Goal: Go to known website: Go to known website

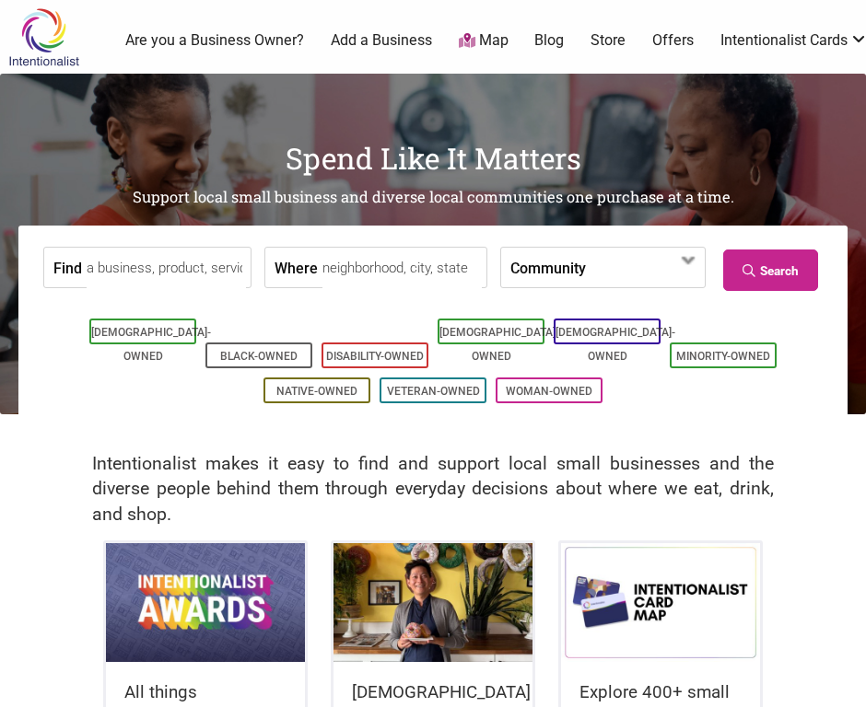
click at [140, 270] on input "Find" at bounding box center [166, 268] width 159 height 41
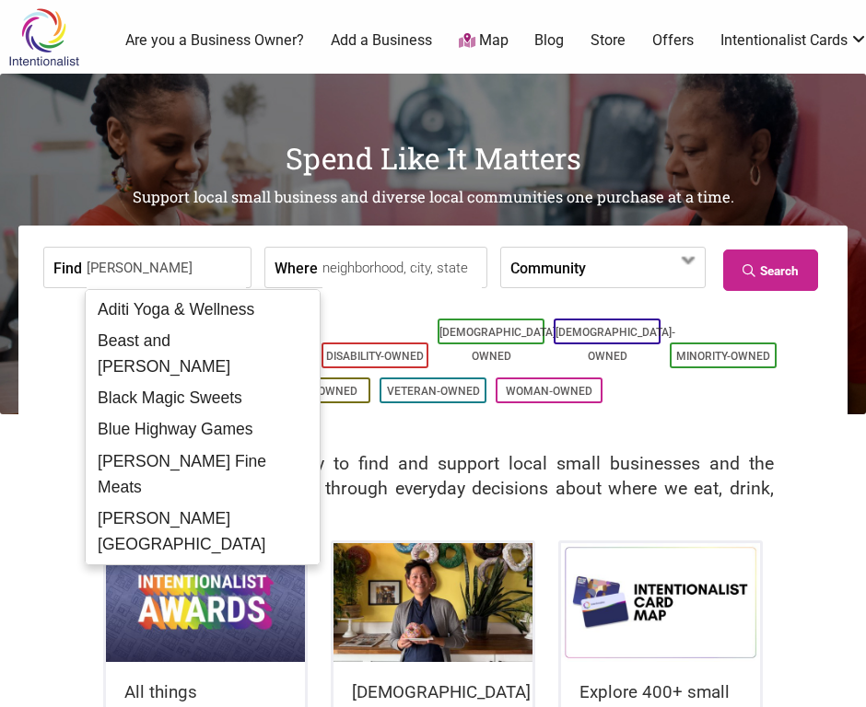
click at [137, 590] on div "[DATE] Afternoon Tea" at bounding box center [202, 606] width 225 height 33
type input "[DATE] Afternoon Tea"
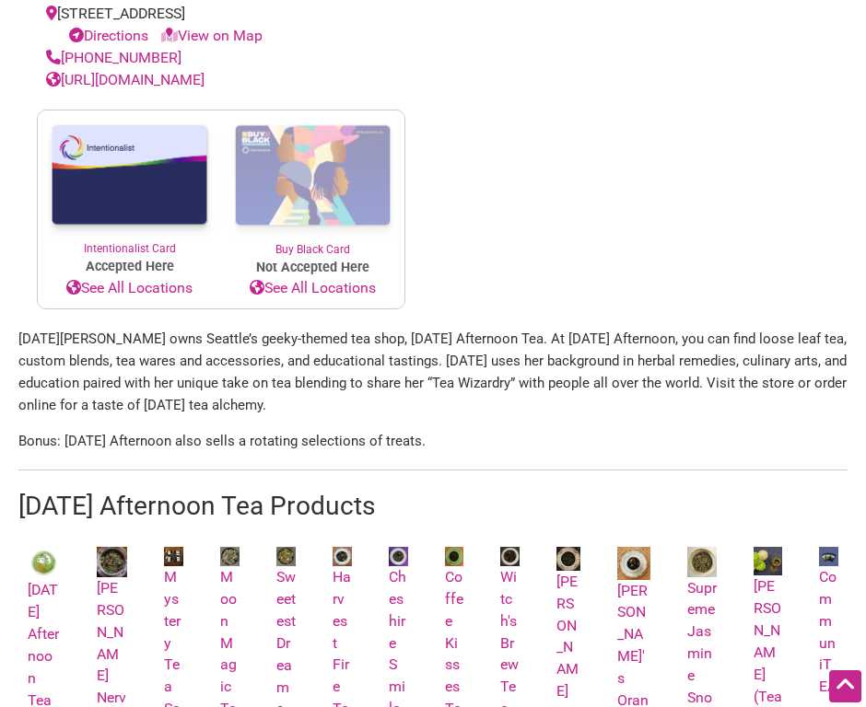
scroll to position [1021, 0]
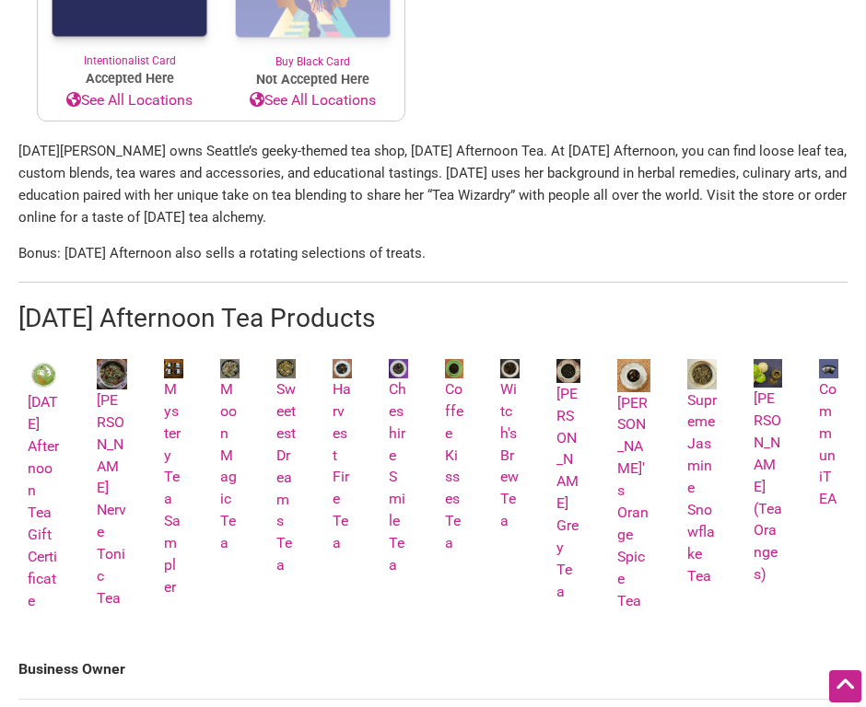
click at [223, 179] on p "[DATE][PERSON_NAME] owns Seattle’s geeky-themed tea shop, [DATE] Afternoon Tea.…" at bounding box center [432, 184] width 829 height 88
click at [223, 179] on p "Friday Elliott owns Seattle’s geeky-themed tea shop, Friday Afternoon Tea. At F…" at bounding box center [432, 184] width 829 height 88
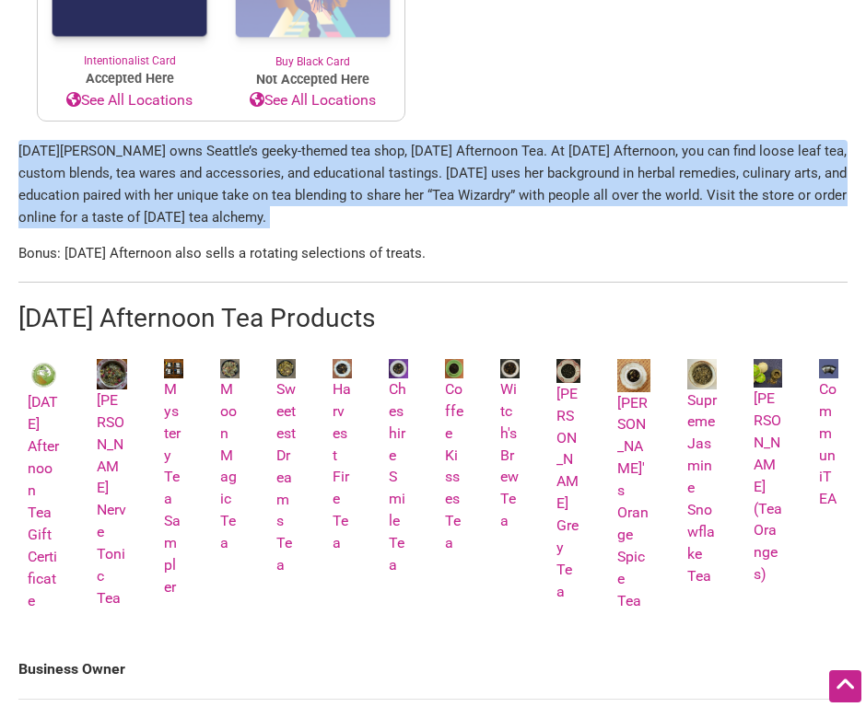
click at [223, 179] on p "Friday Elliott owns Seattle’s geeky-themed tea shop, Friday Afternoon Tea. At F…" at bounding box center [432, 184] width 829 height 88
copy section "Friday Elliott owns Seattle’s geeky-themed tea shop, Friday Afternoon Tea. At F…"
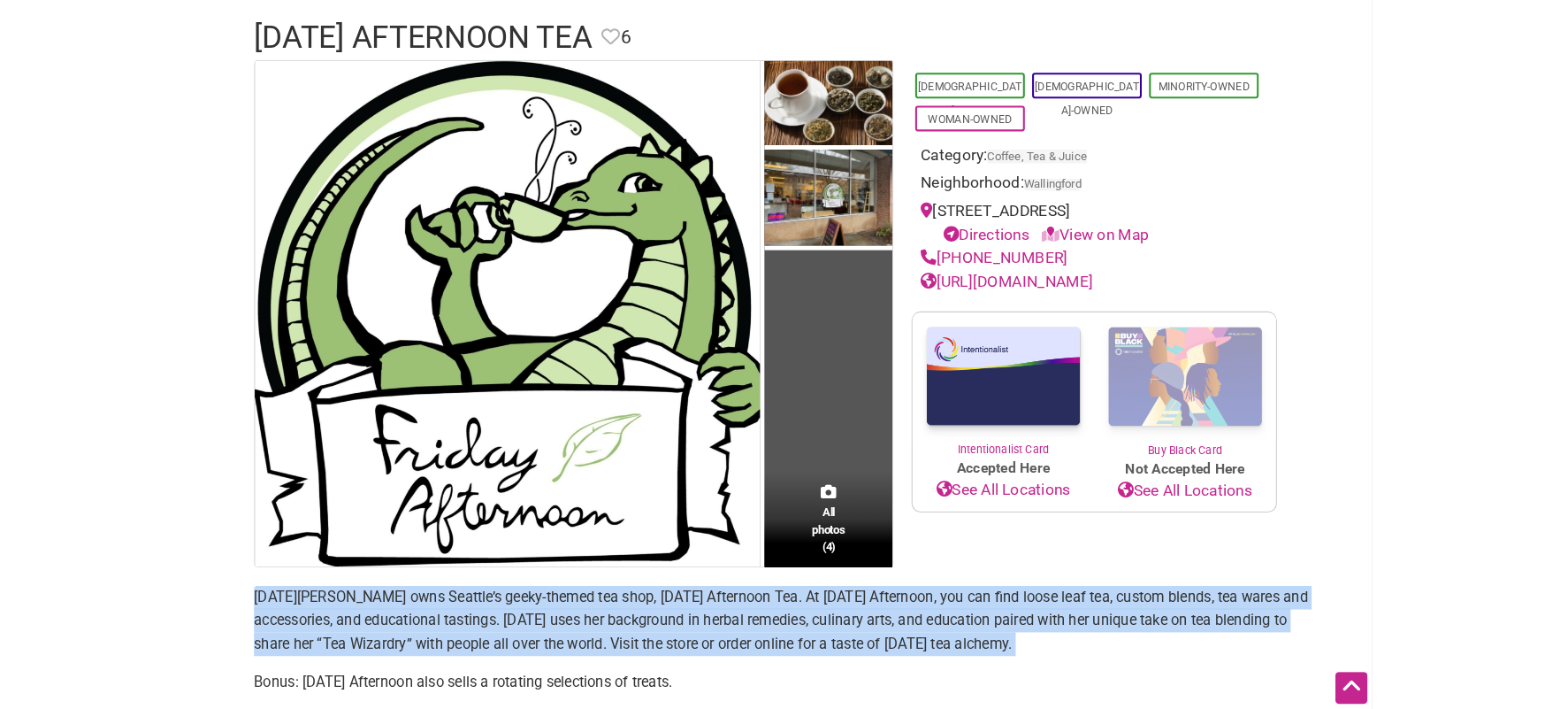
scroll to position [0, 0]
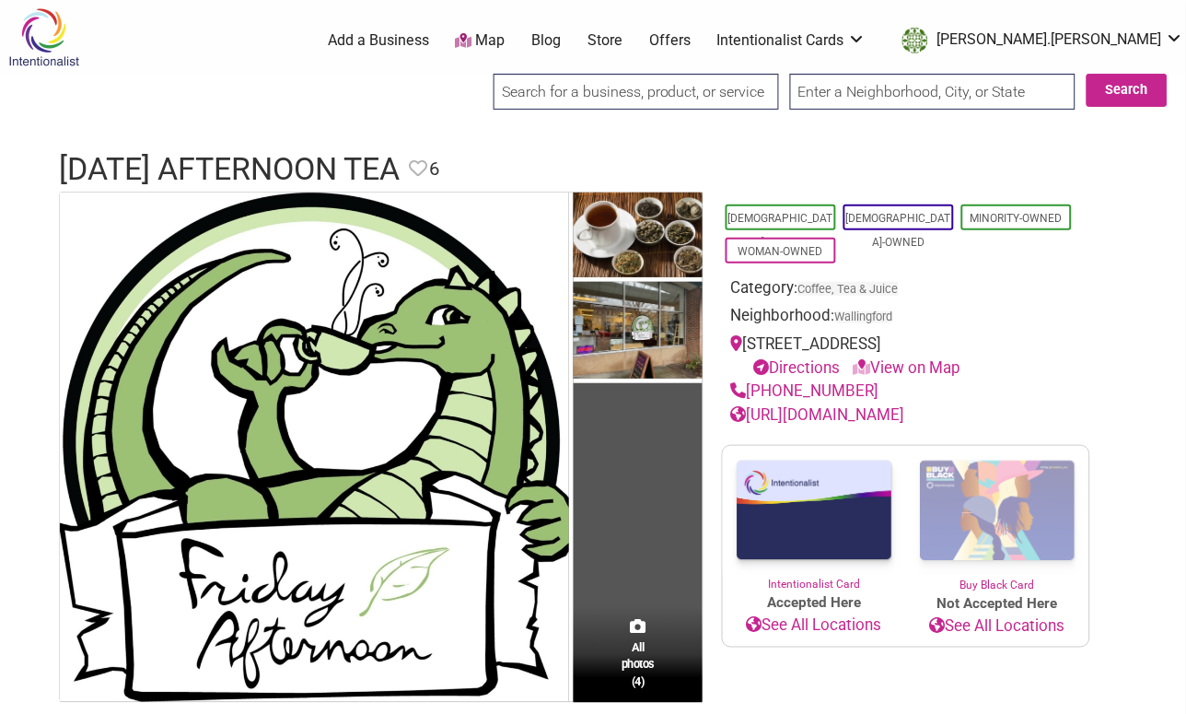
click at [827, 415] on link "https://fridaytea.com/" at bounding box center [818, 414] width 174 height 18
